Goal: Check status: Check status

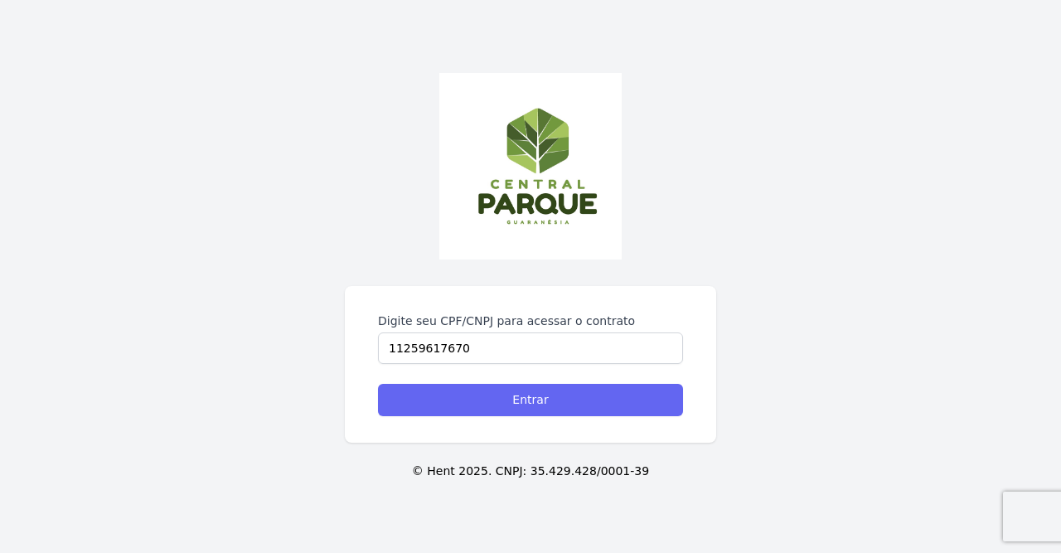
type input "11259617670"
click at [526, 407] on input "Entrar" at bounding box center [530, 400] width 305 height 32
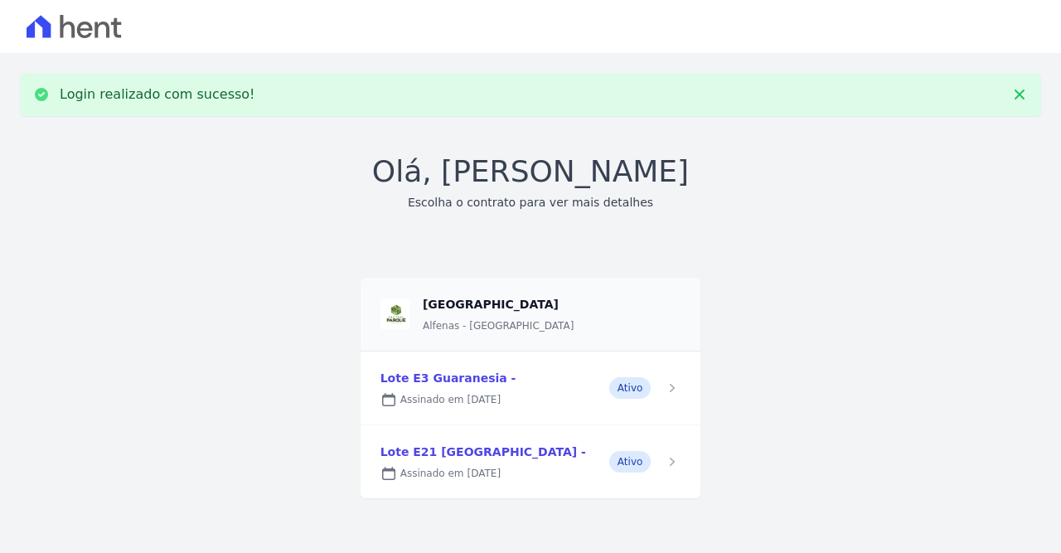
click at [463, 377] on link at bounding box center [531, 388] width 341 height 73
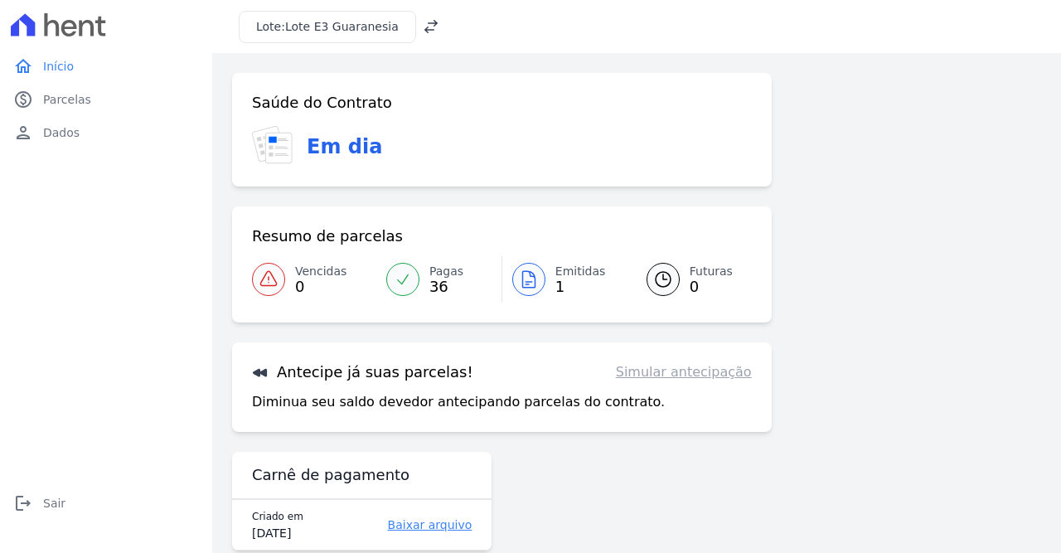
scroll to position [30, 0]
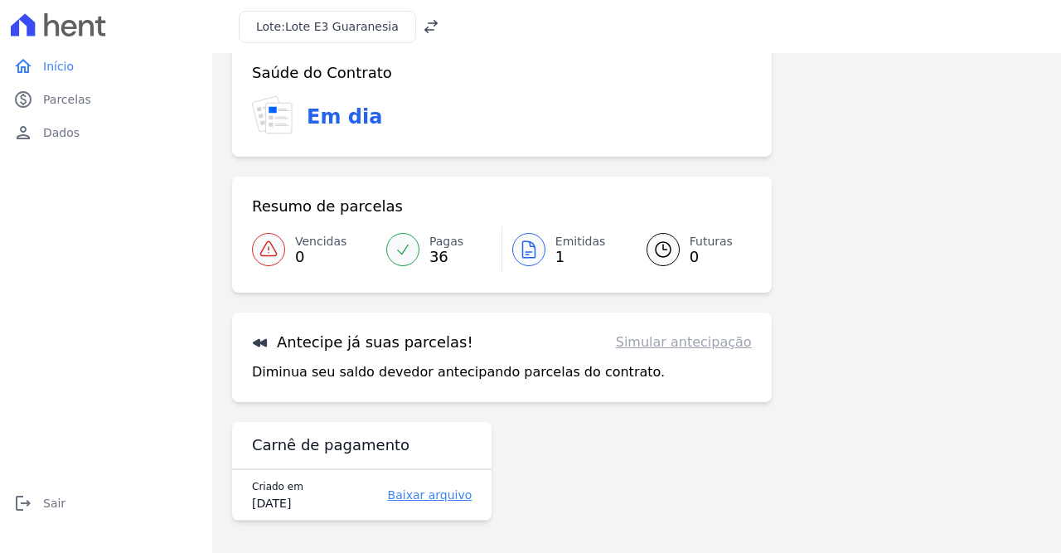
click at [541, 249] on div at bounding box center [528, 249] width 33 height 33
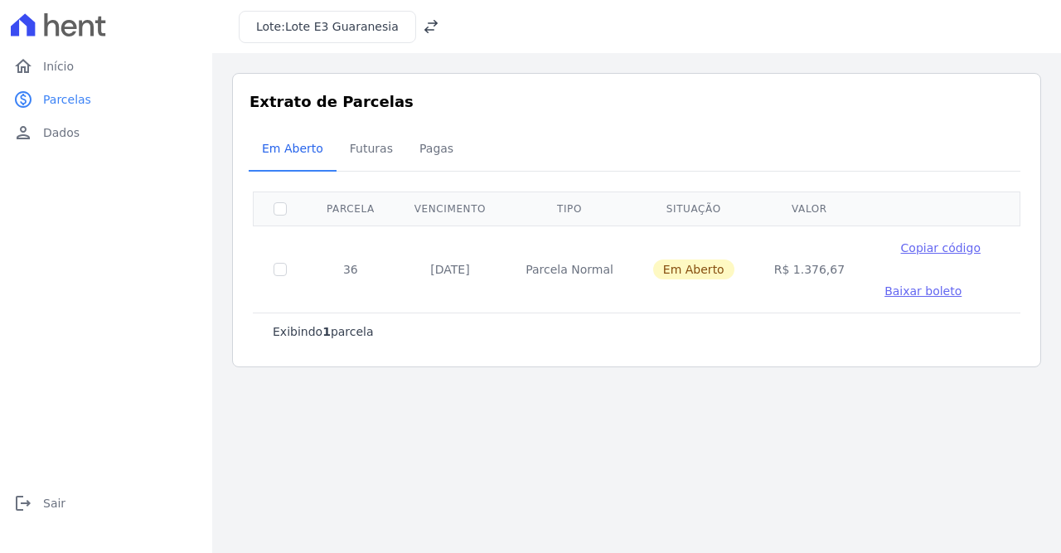
click at [901, 250] on span "Copiar código" at bounding box center [941, 247] width 80 height 13
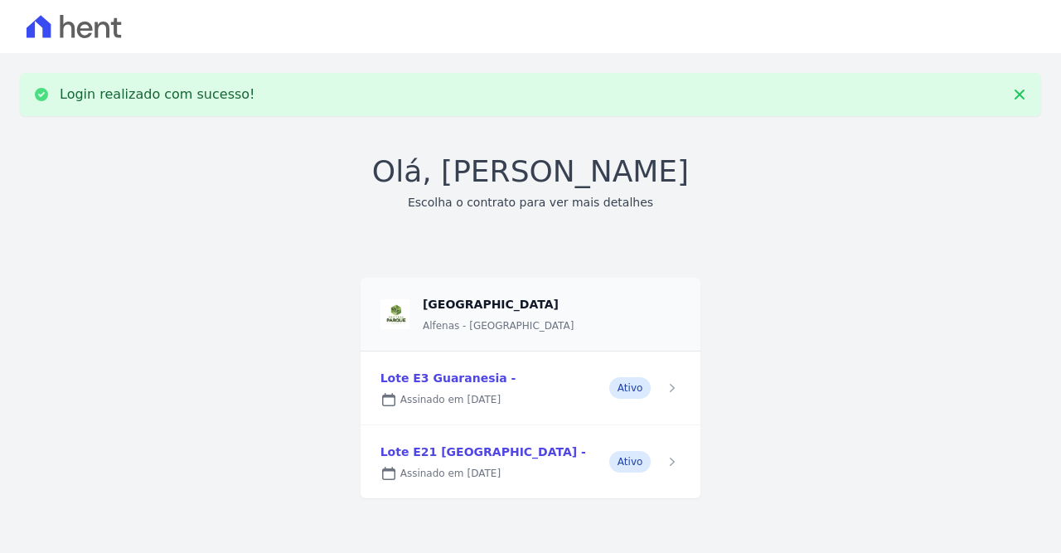
click at [454, 454] on link at bounding box center [531, 461] width 341 height 73
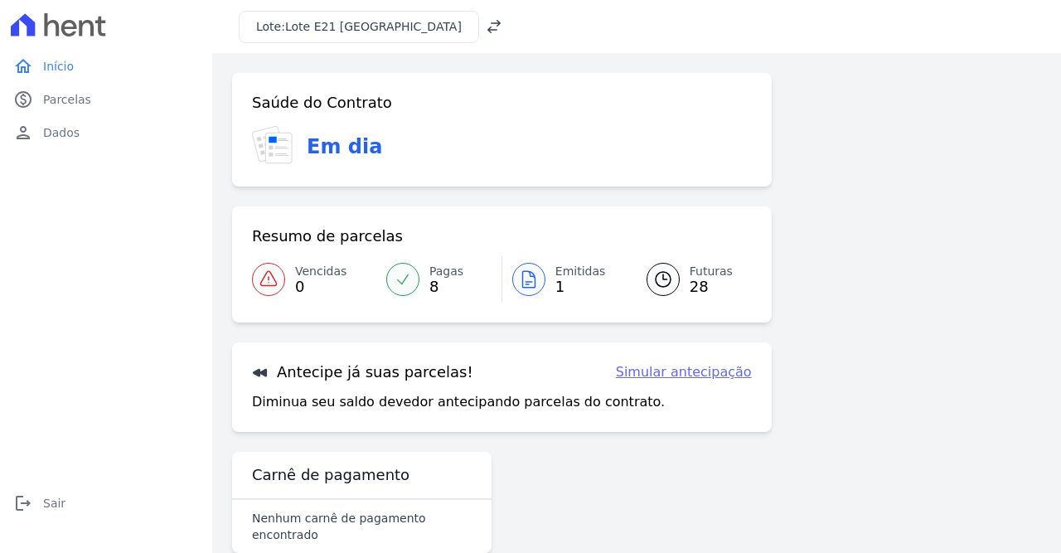
click at [564, 286] on span "1" at bounding box center [581, 286] width 51 height 13
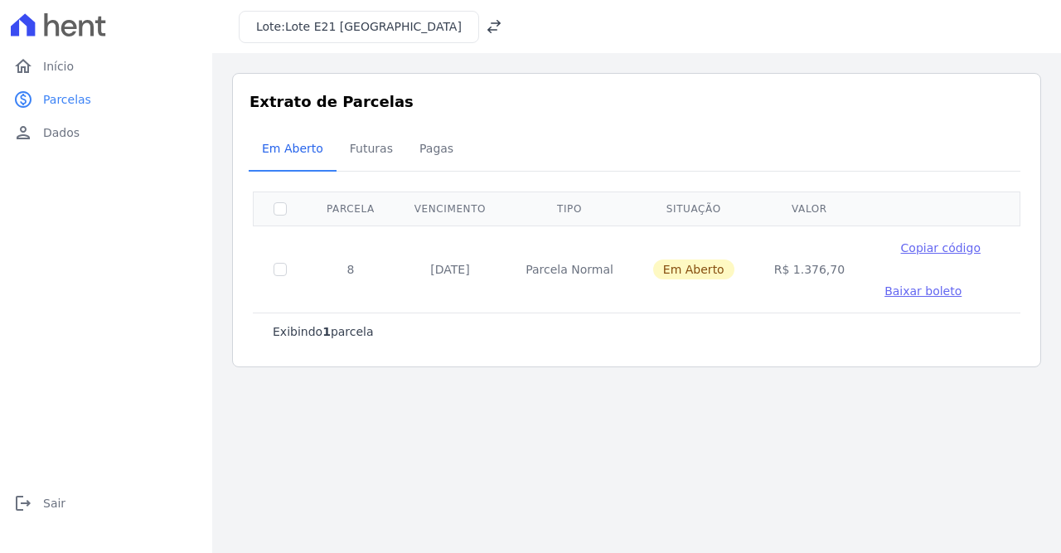
click at [901, 246] on span "Copiar código" at bounding box center [941, 247] width 80 height 13
